Goal: Task Accomplishment & Management: Complete application form

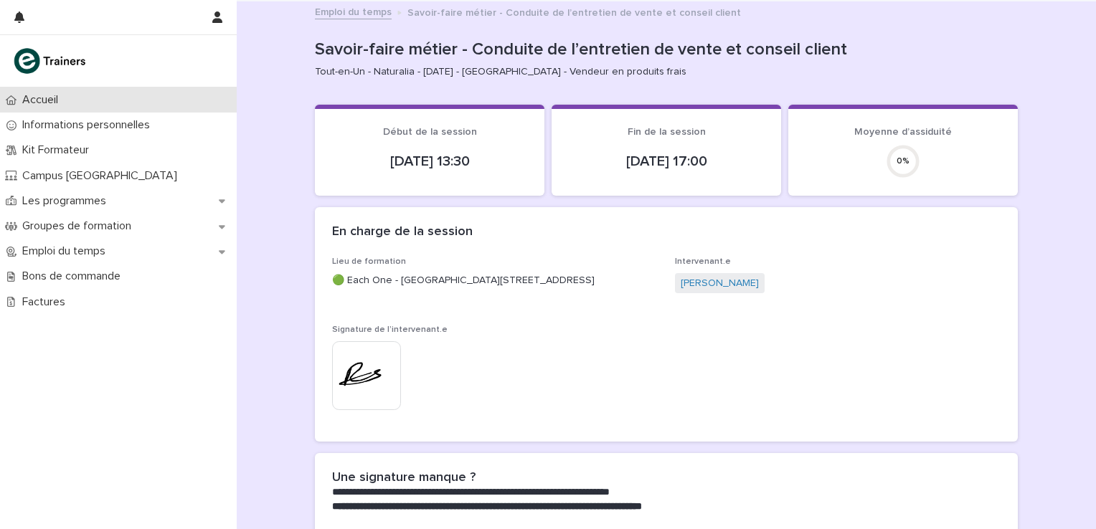
click at [37, 101] on p "Accueil" at bounding box center [42, 100] width 53 height 14
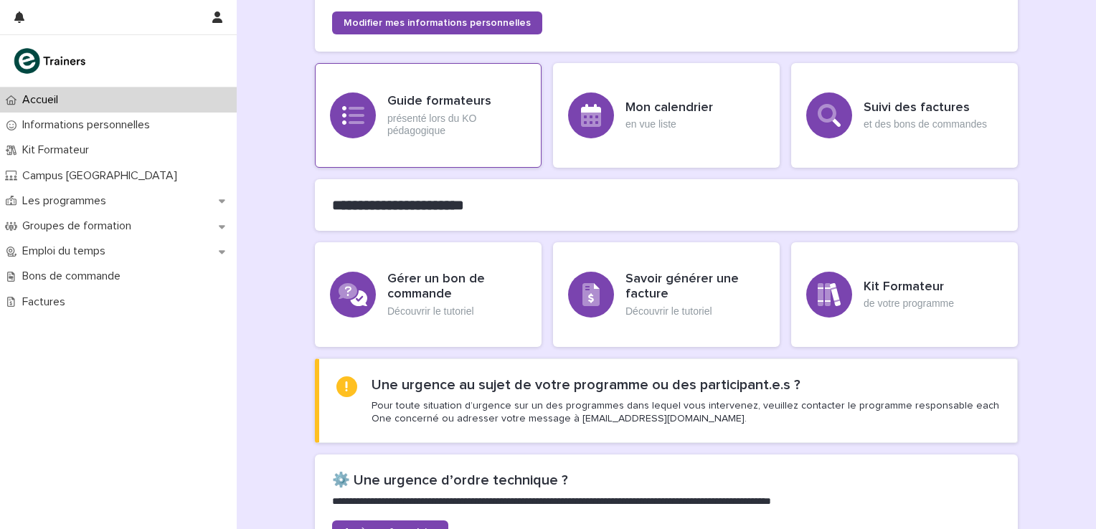
scroll to position [214, 0]
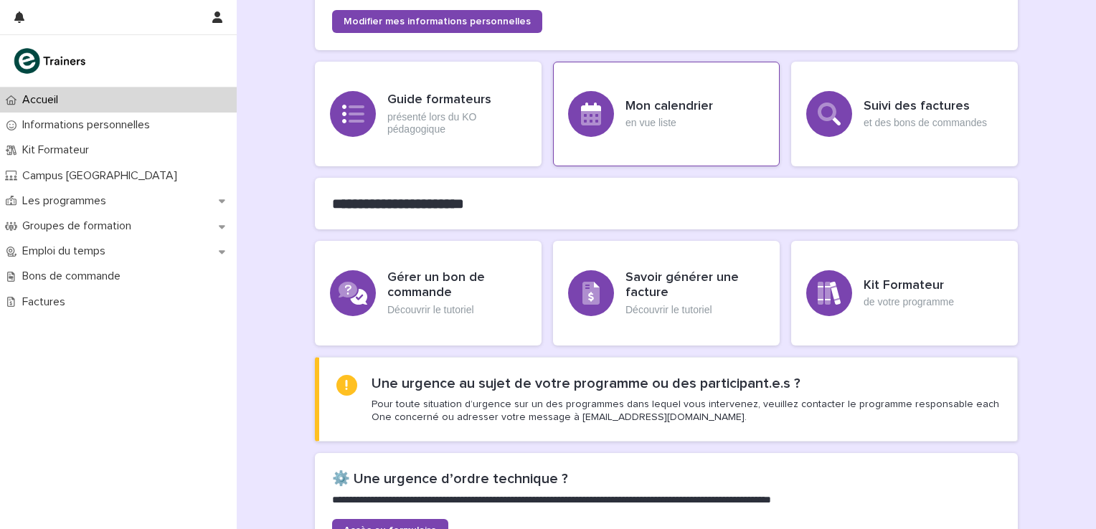
click at [660, 107] on h3 "Mon calendrier" at bounding box center [668, 107] width 87 height 16
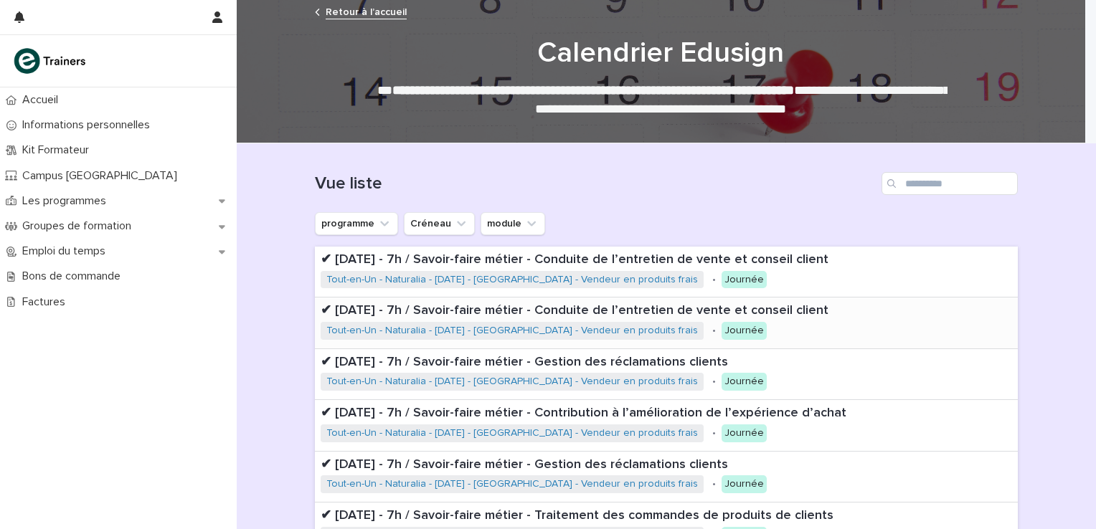
click at [620, 307] on p "✔ [DATE] - 7h / Savoir-faire métier - Conduite de l’entretien de vente et conse…" at bounding box center [666, 311] width 691 height 16
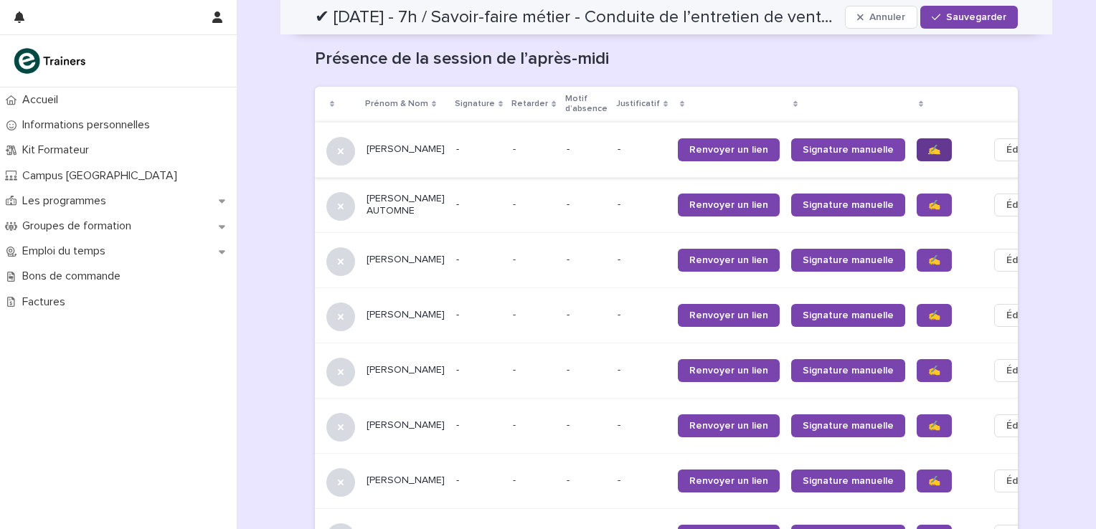
scroll to position [1646, 0]
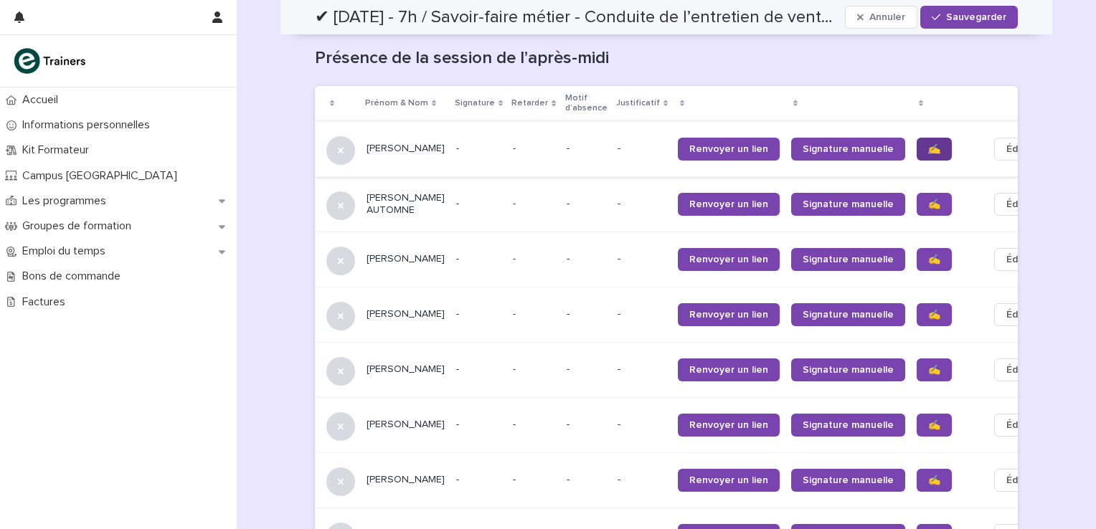
click at [928, 154] on span "✍️" at bounding box center [934, 149] width 12 height 10
click at [928, 209] on span "✍️" at bounding box center [934, 204] width 12 height 10
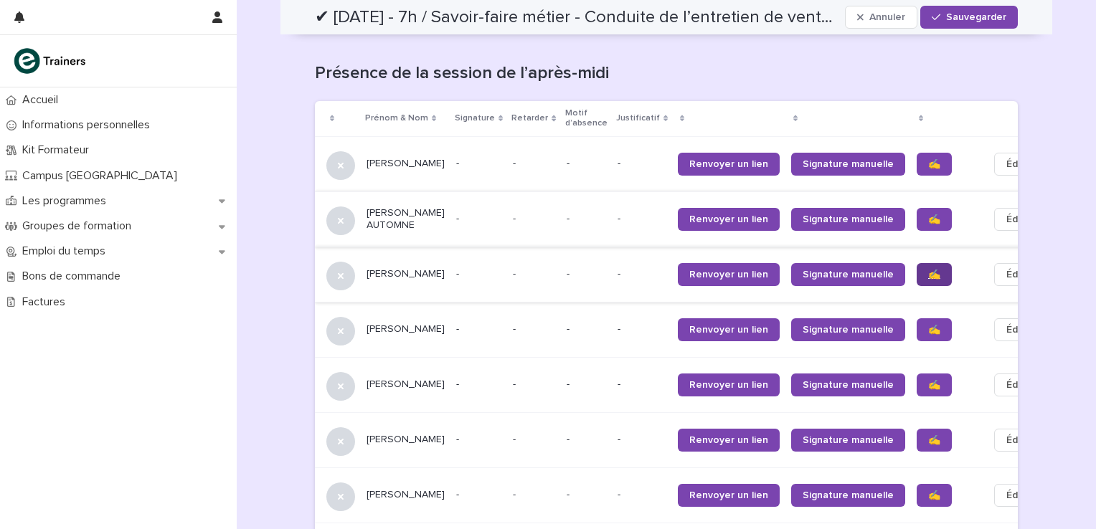
click at [928, 280] on span "✍️" at bounding box center [934, 275] width 12 height 10
click at [928, 335] on span "✍️" at bounding box center [934, 330] width 12 height 10
click at [928, 390] on span "✍️" at bounding box center [934, 385] width 12 height 10
click at [916, 452] on link "✍️" at bounding box center [933, 440] width 35 height 23
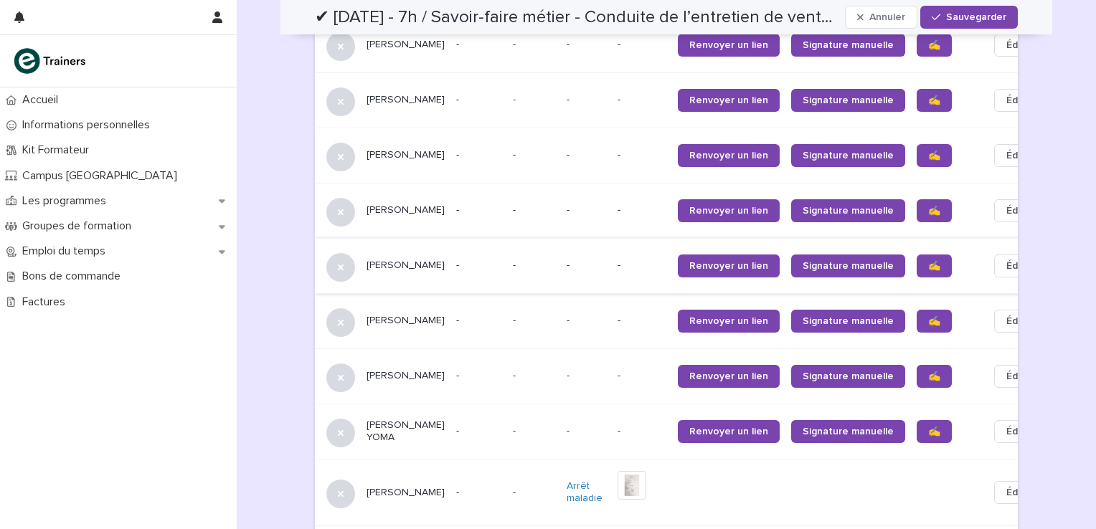
scroll to position [1933, 0]
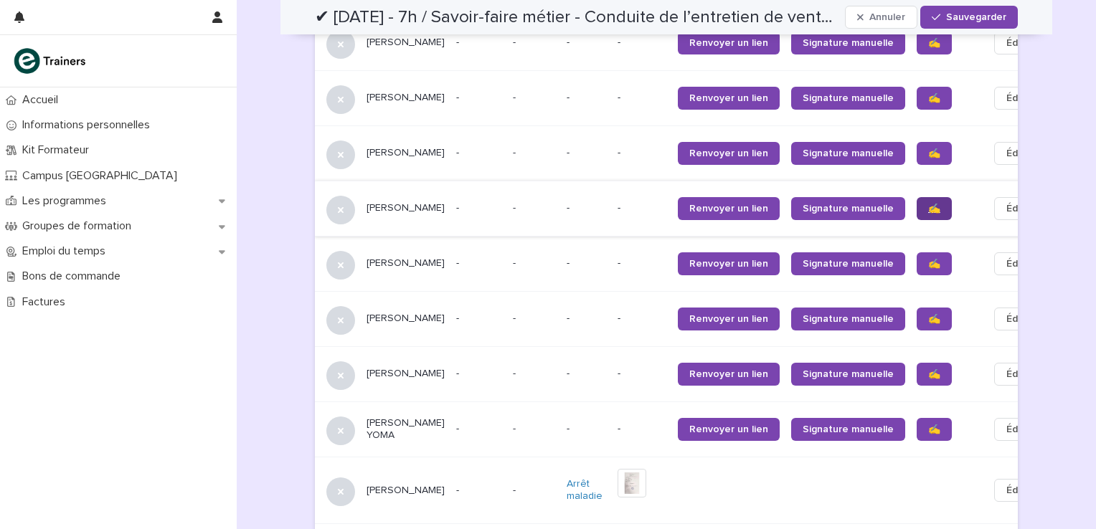
click at [928, 214] on span "✍️" at bounding box center [934, 209] width 12 height 10
click at [928, 269] on span "✍️" at bounding box center [934, 264] width 12 height 10
click at [928, 324] on span "✍️" at bounding box center [934, 319] width 12 height 10
click at [928, 379] on span "✍️" at bounding box center [934, 374] width 12 height 10
click at [928, 435] on span "✍️" at bounding box center [934, 429] width 12 height 10
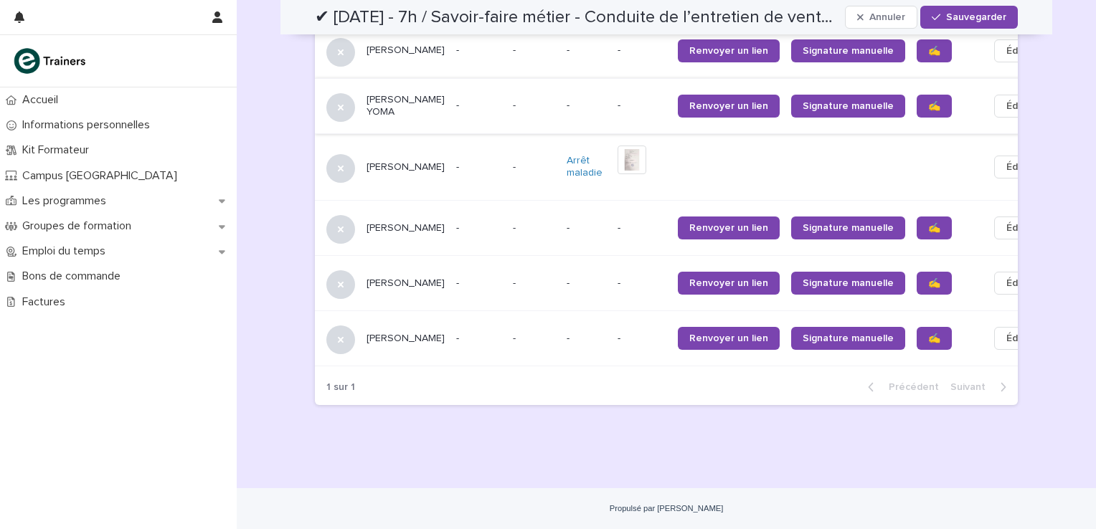
scroll to position [2292, 0]
click at [928, 233] on span "✍️" at bounding box center [934, 228] width 12 height 10
click at [928, 288] on span "✍️" at bounding box center [934, 283] width 12 height 10
click at [916, 350] on link "✍️" at bounding box center [933, 338] width 35 height 23
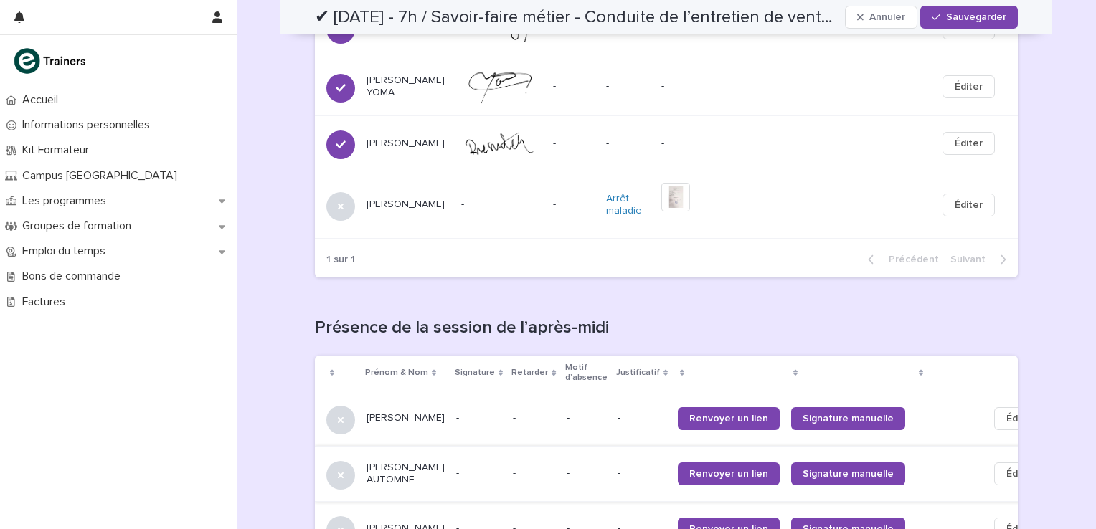
scroll to position [1391, 0]
